Goal: Task Accomplishment & Management: Manage account settings

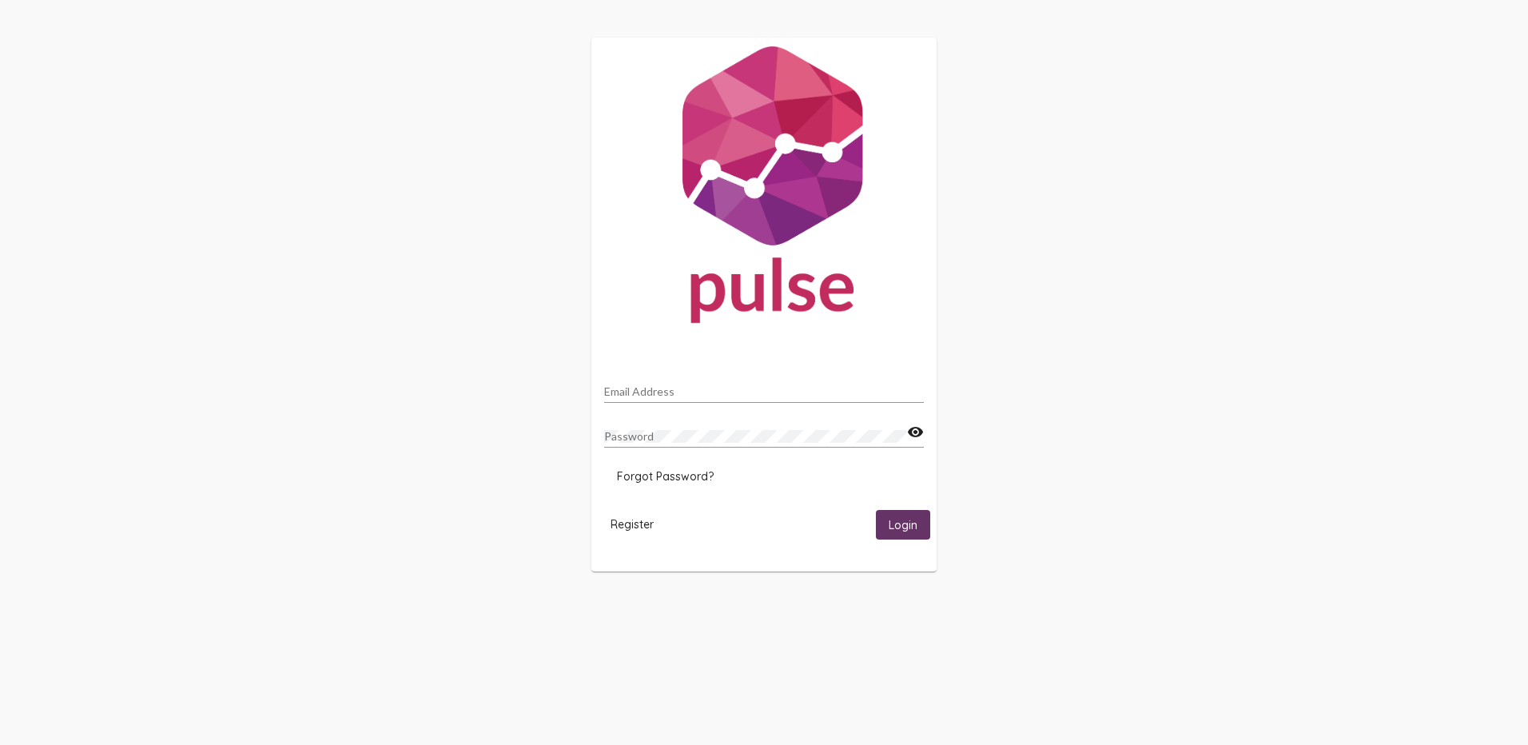
click at [706, 382] on div "Email Address" at bounding box center [764, 387] width 320 height 31
type input "[EMAIL_ADDRESS][DOMAIN_NAME]"
click at [695, 479] on span "Forgot Password?" at bounding box center [665, 476] width 97 height 14
drag, startPoint x: 676, startPoint y: 386, endPoint x: 699, endPoint y: 379, distance: 24.3
click at [676, 386] on input "Email Address" at bounding box center [764, 391] width 320 height 13
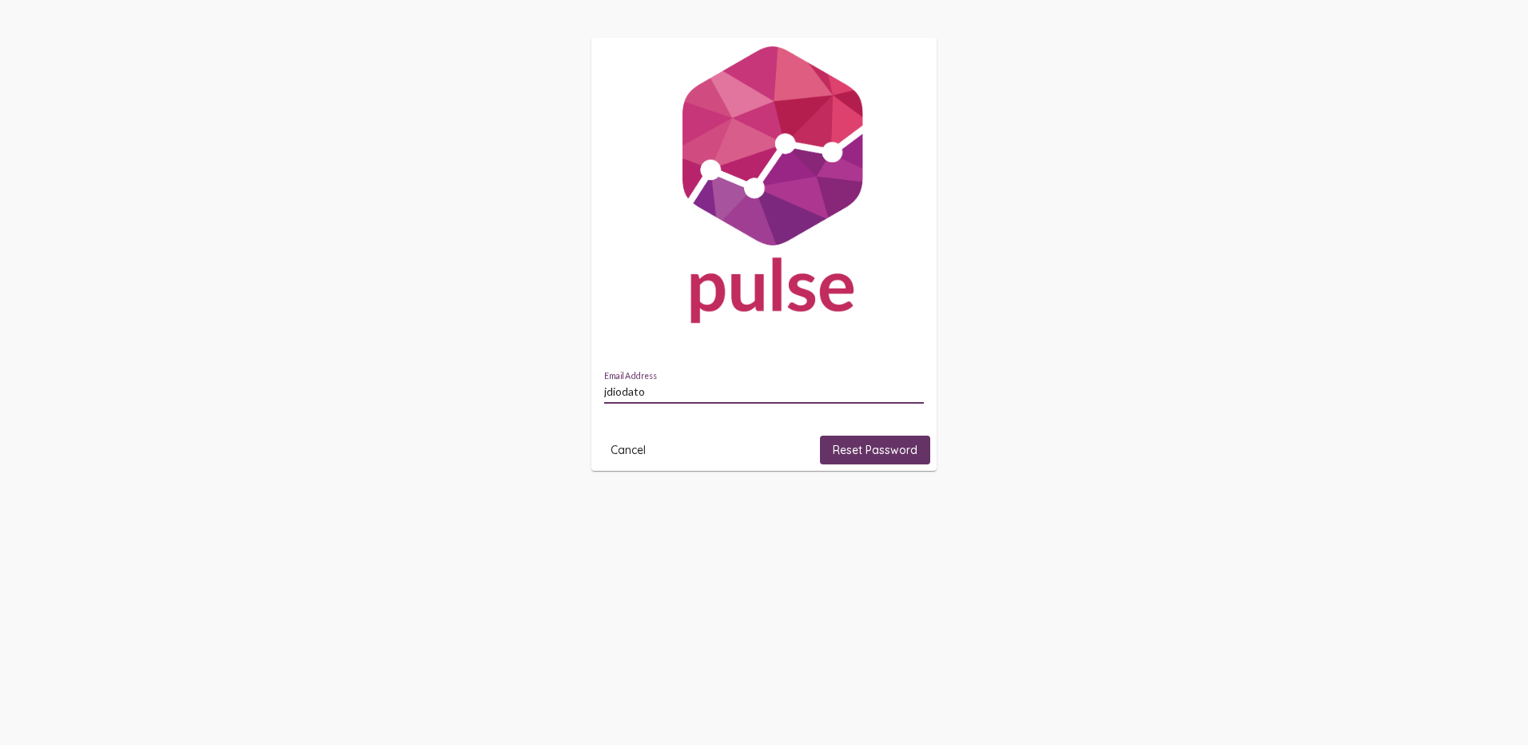
type input "[EMAIL_ADDRESS][DOMAIN_NAME]"
click at [841, 447] on span "Reset Password" at bounding box center [875, 450] width 85 height 14
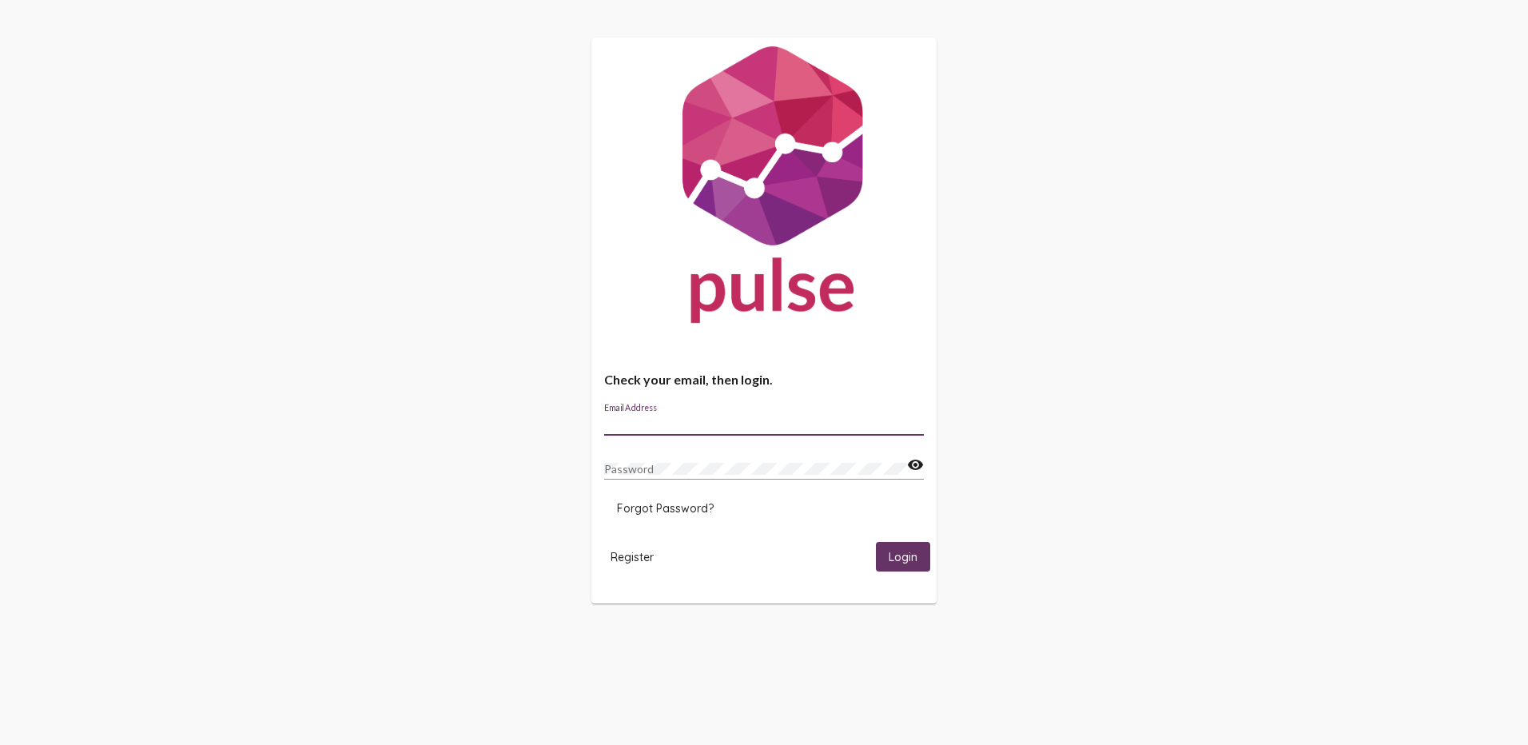
click at [749, 419] on input "Email Address" at bounding box center [764, 423] width 320 height 13
type input "[EMAIL_ADDRESS][DOMAIN_NAME]"
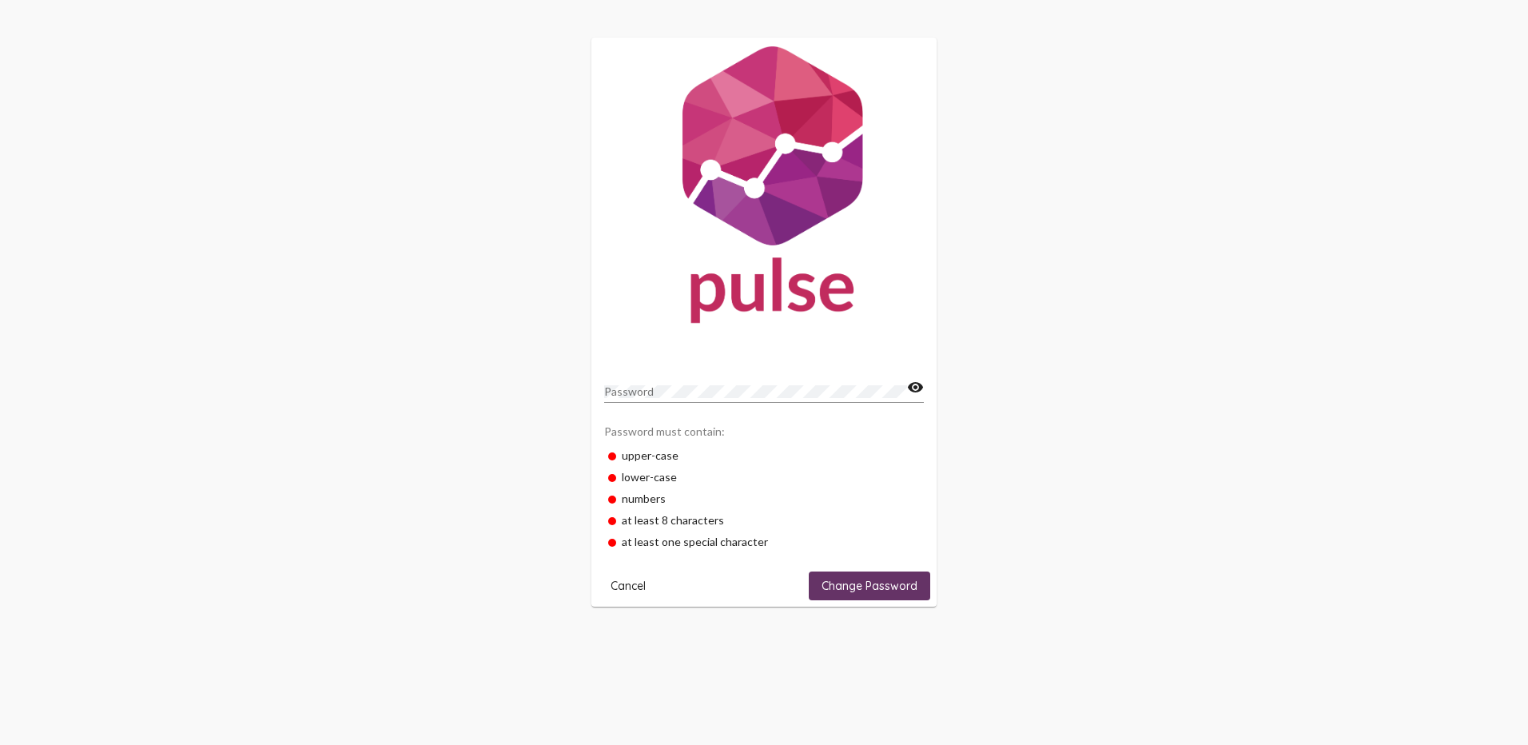
click at [634, 401] on div "Password" at bounding box center [755, 387] width 303 height 31
